Goal: Transaction & Acquisition: Book appointment/travel/reservation

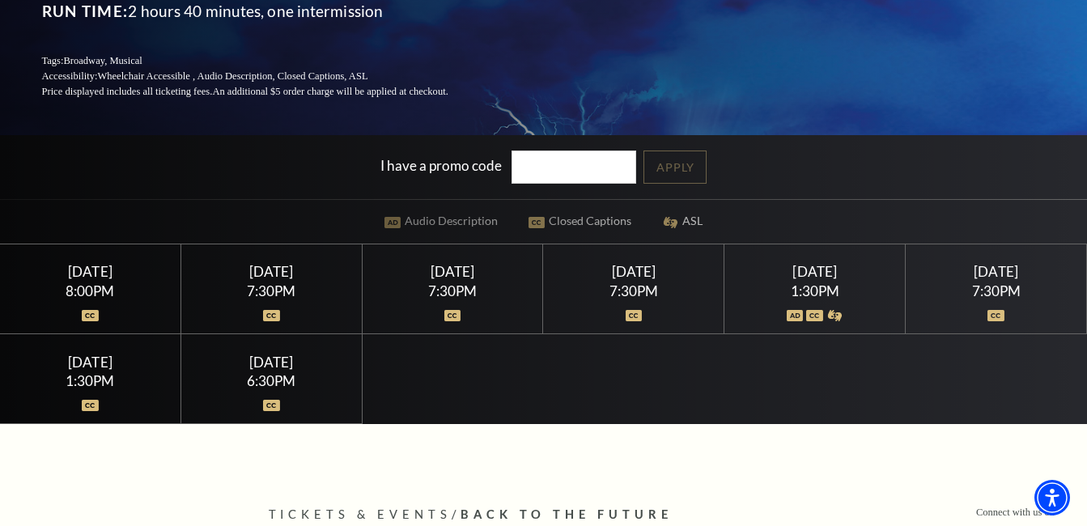
scroll to position [291, 0]
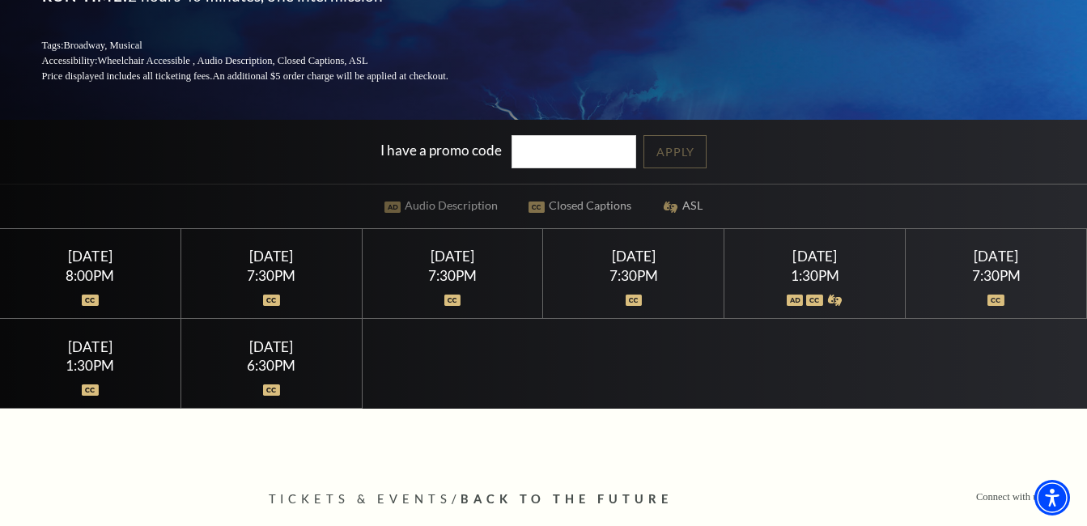
click at [639, 269] on div "7:30PM" at bounding box center [633, 276] width 142 height 14
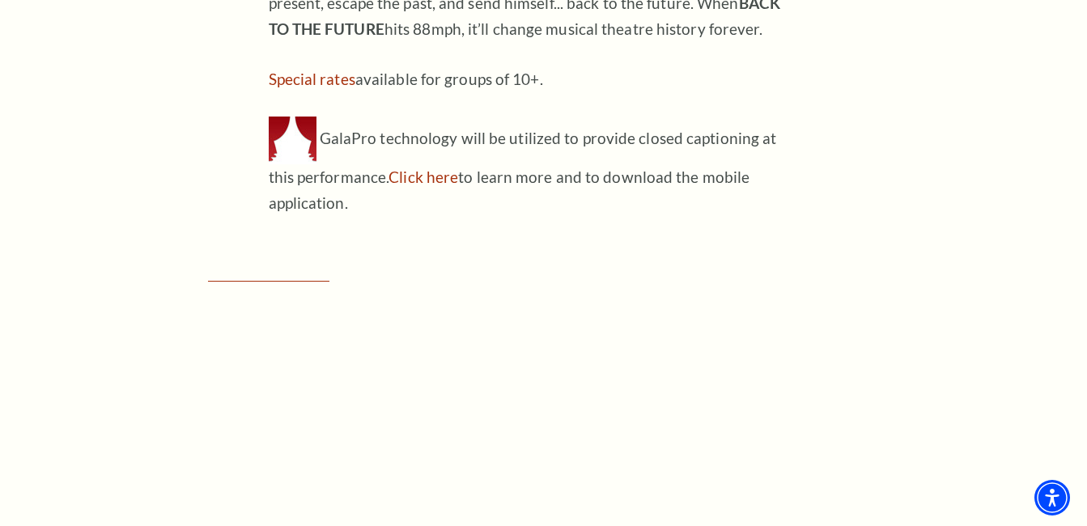
scroll to position [1740, 0]
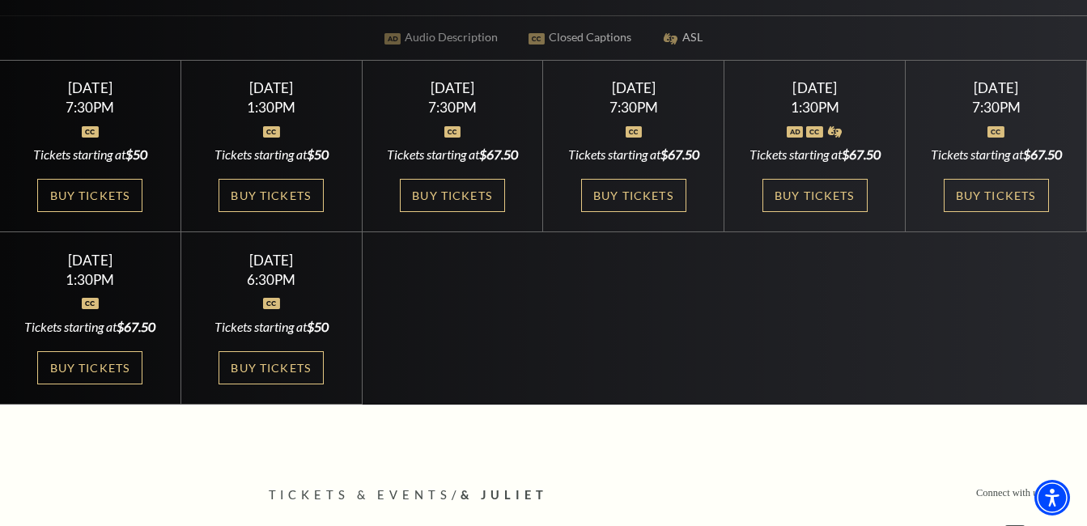
scroll to position [919, 0]
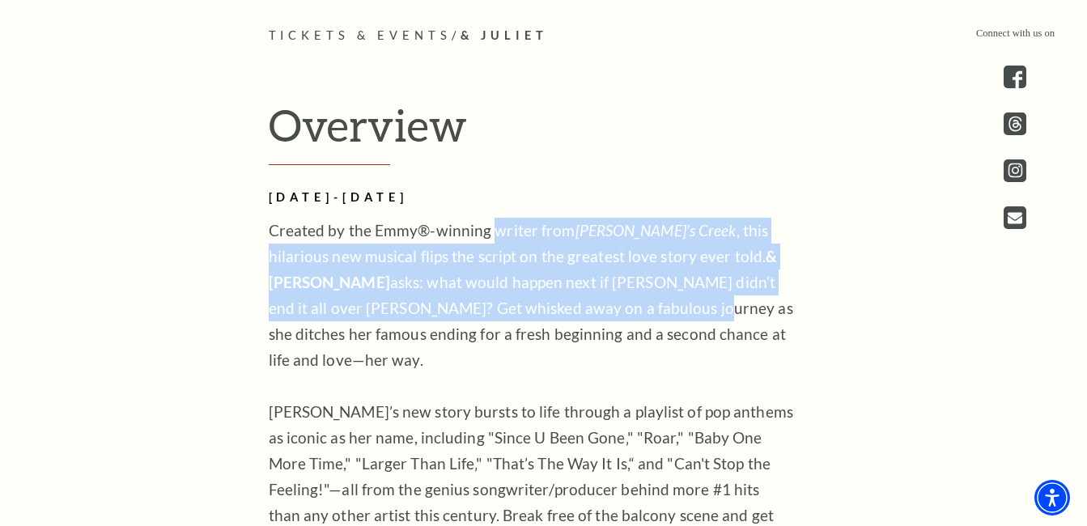
drag, startPoint x: 490, startPoint y: 263, endPoint x: 507, endPoint y: 337, distance: 76.6
click at [507, 337] on p "Created by the Emmy®-winning writer from Schitt’s Creek , this hilarious new mu…" at bounding box center [532, 399] width 526 height 363
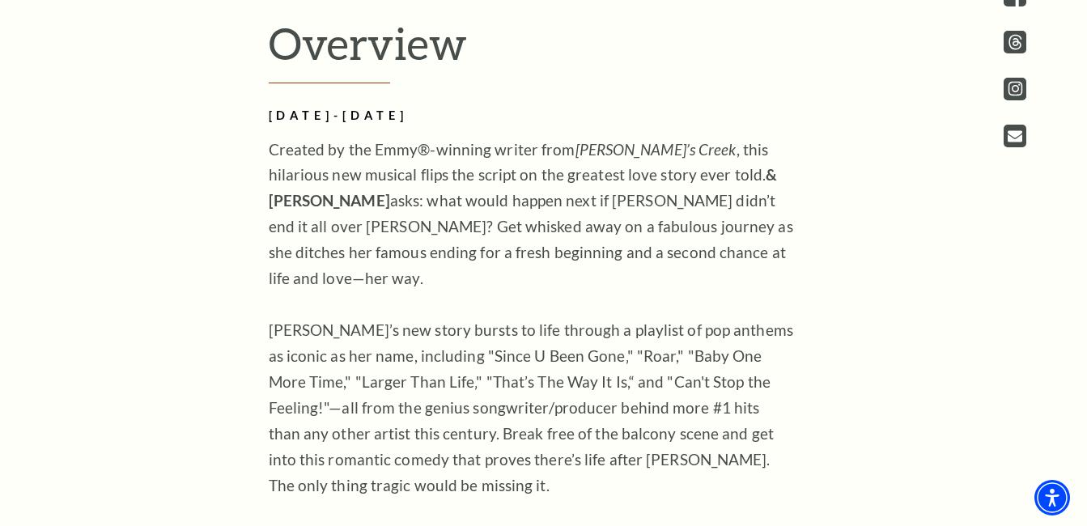
scroll to position [1171, 0]
